Goal: Check status: Check status

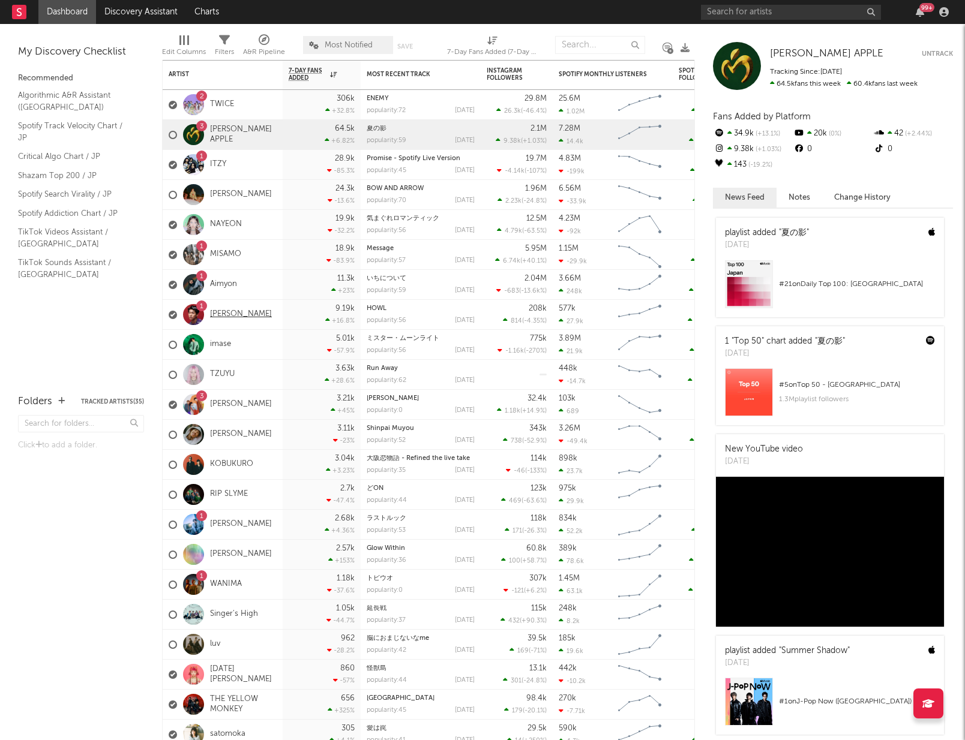
click at [232, 316] on link "[PERSON_NAME]" at bounding box center [241, 315] width 62 height 10
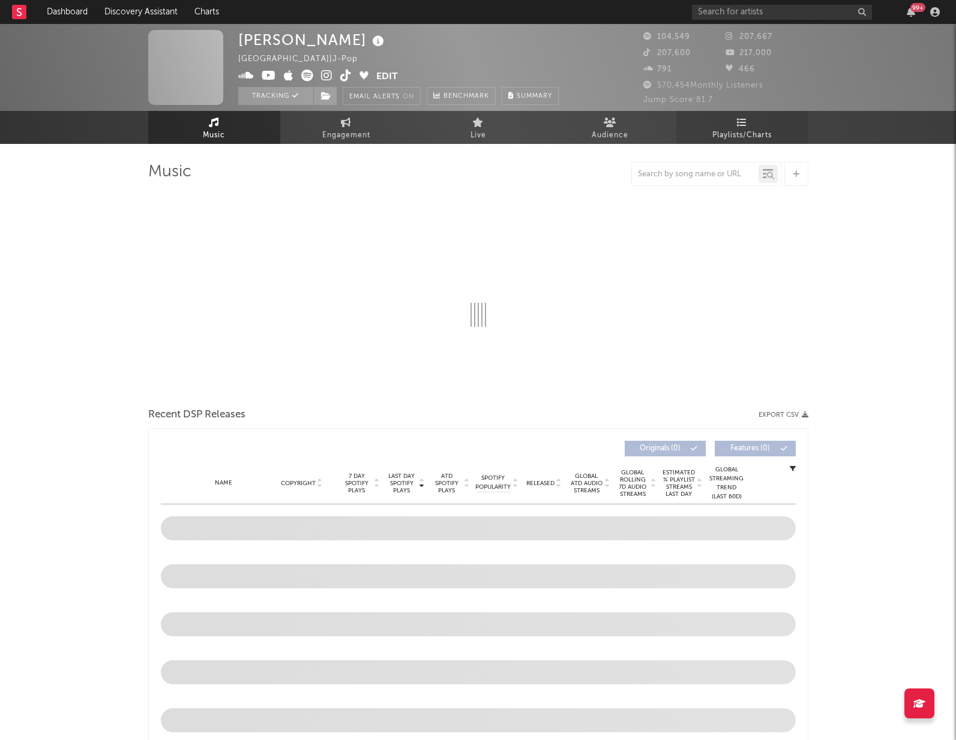
click at [734, 137] on span "Playlists/Charts" at bounding box center [741, 135] width 59 height 14
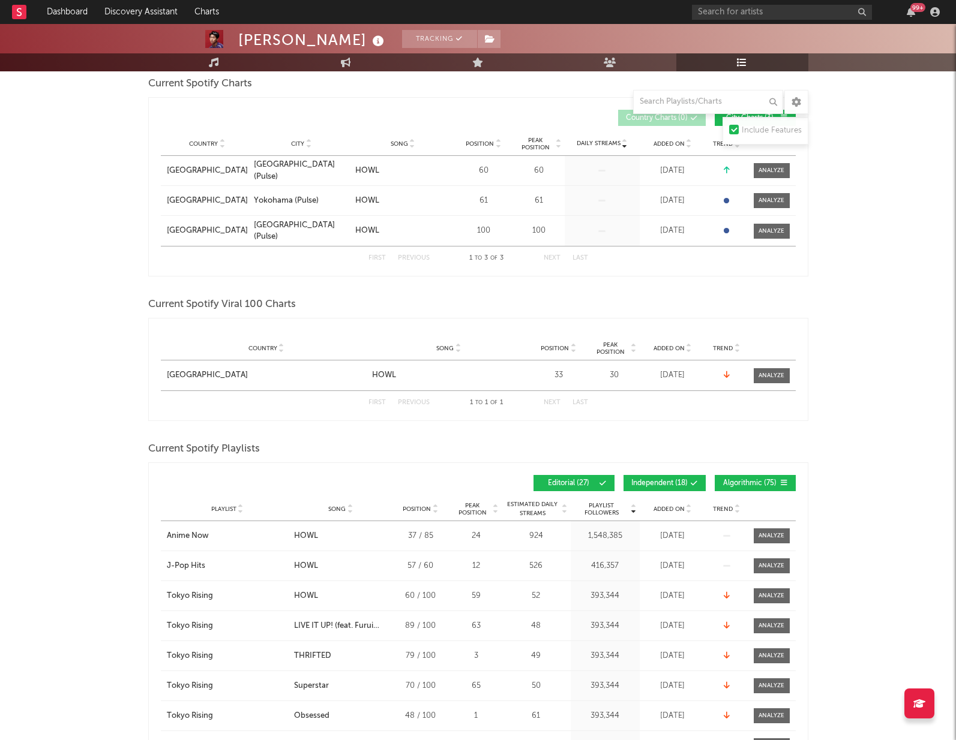
scroll to position [182, 0]
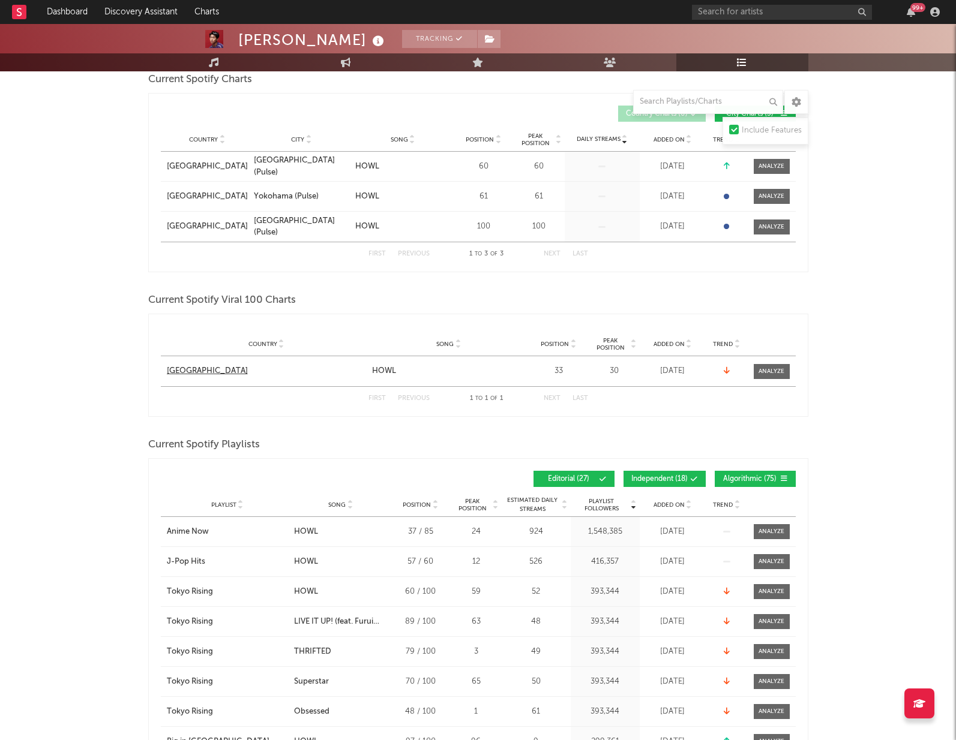
click at [181, 375] on div "[GEOGRAPHIC_DATA]" at bounding box center [207, 371] width 81 height 12
click at [786, 377] on span at bounding box center [772, 371] width 36 height 15
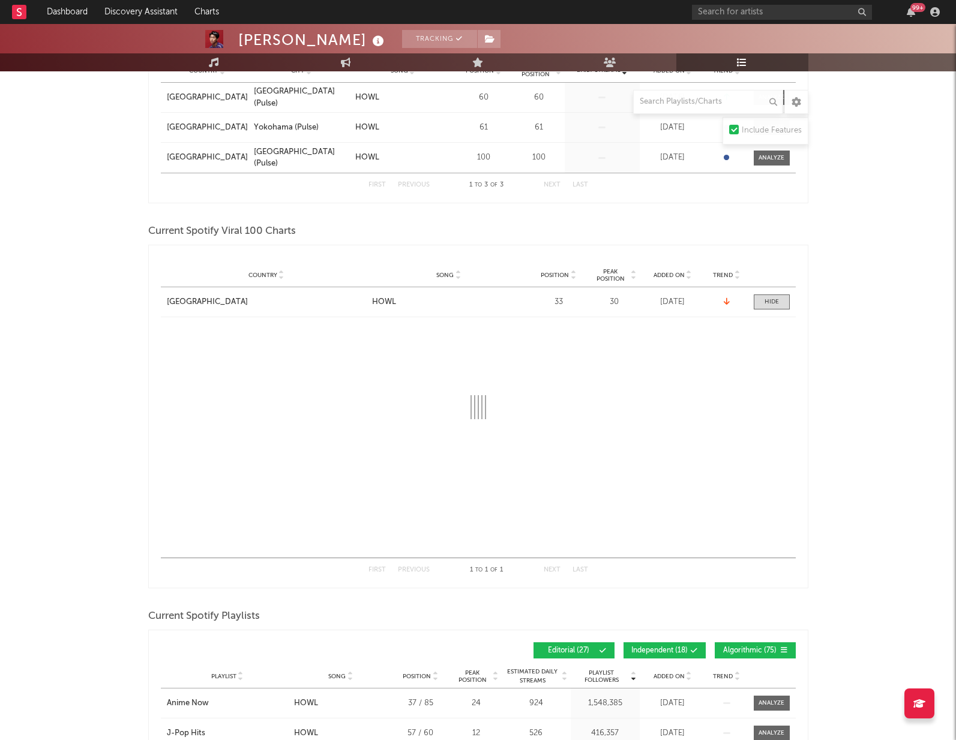
scroll to position [297, 0]
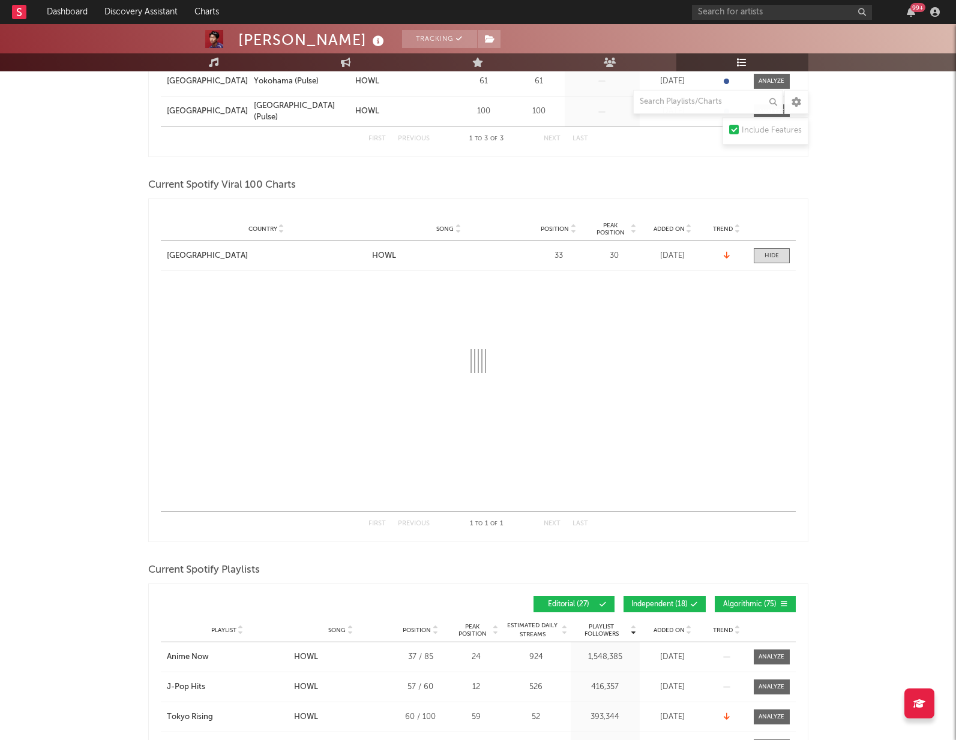
select select "1w"
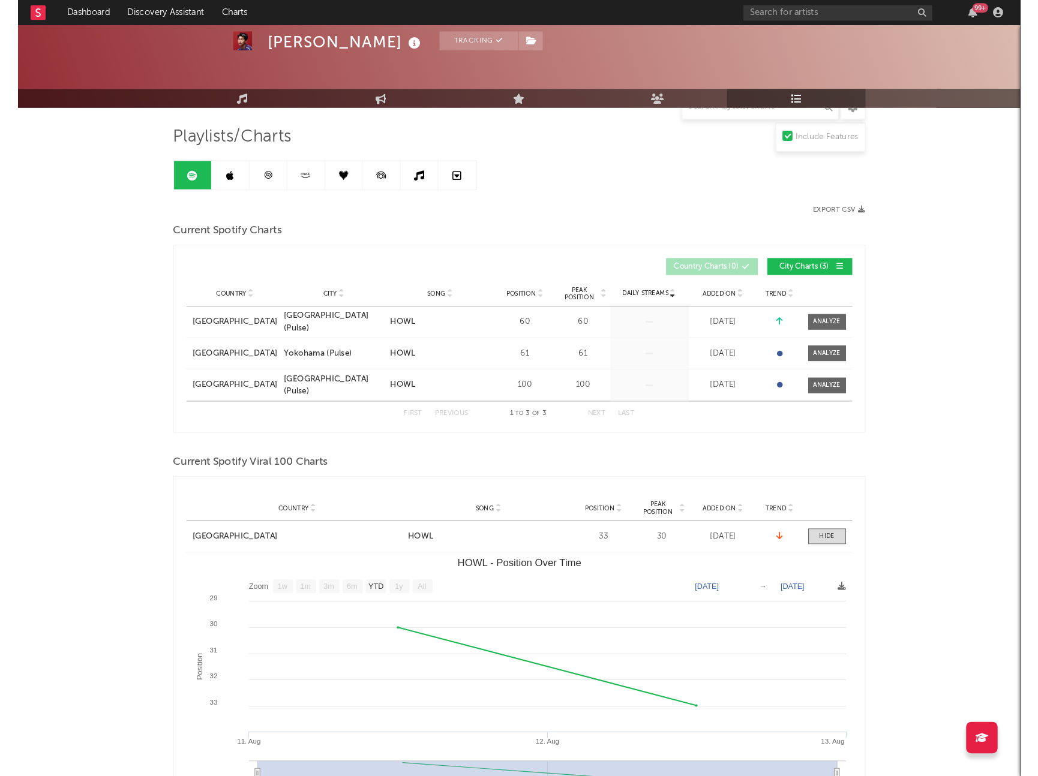
scroll to position [0, 0]
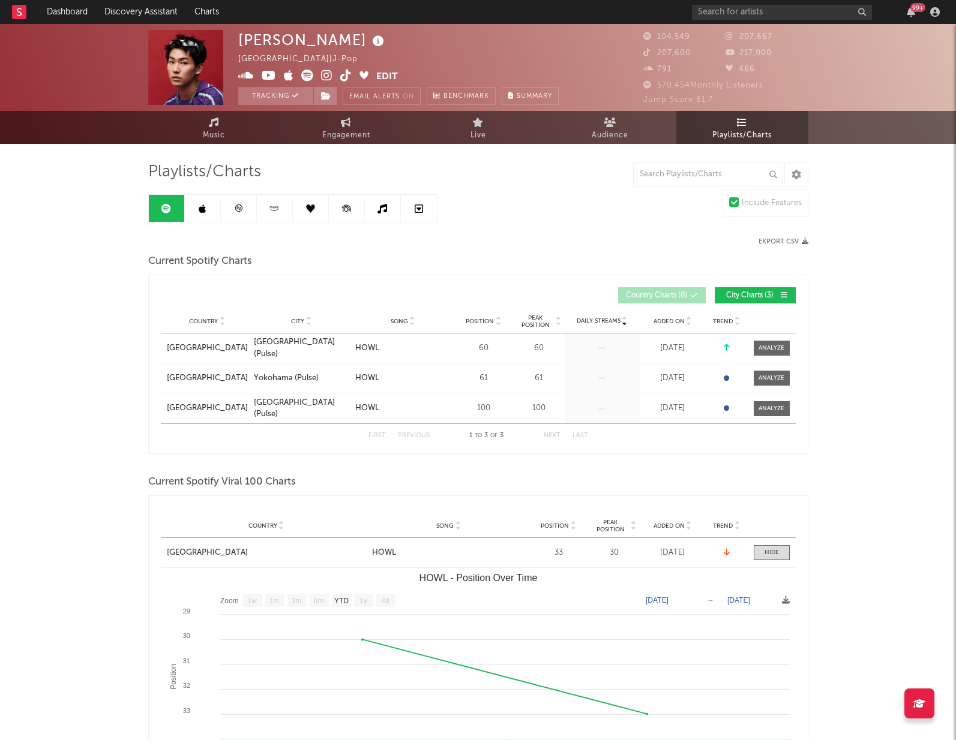
click at [487, 58] on div "[PERSON_NAME] [GEOGRAPHIC_DATA] | J-Pop Edit Tracking Email Alerts On Benchmark…" at bounding box center [398, 67] width 320 height 75
